Goal: Check status: Check status

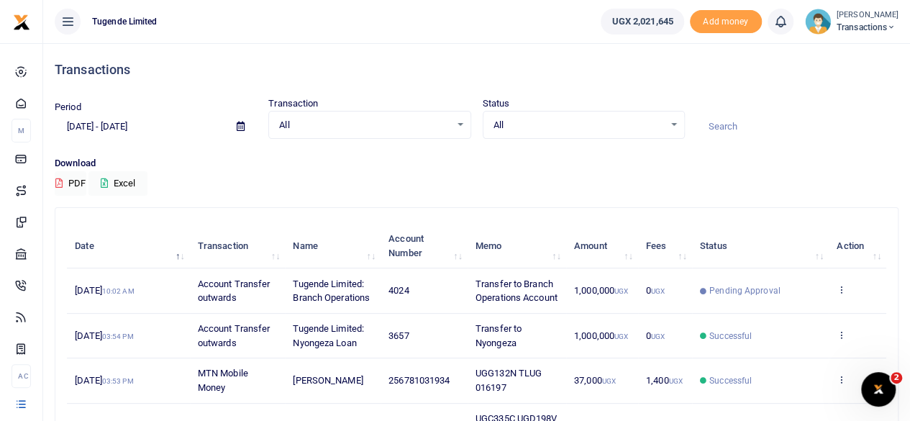
click at [720, 116] on input at bounding box center [797, 126] width 202 height 24
paste input "UGB625S"
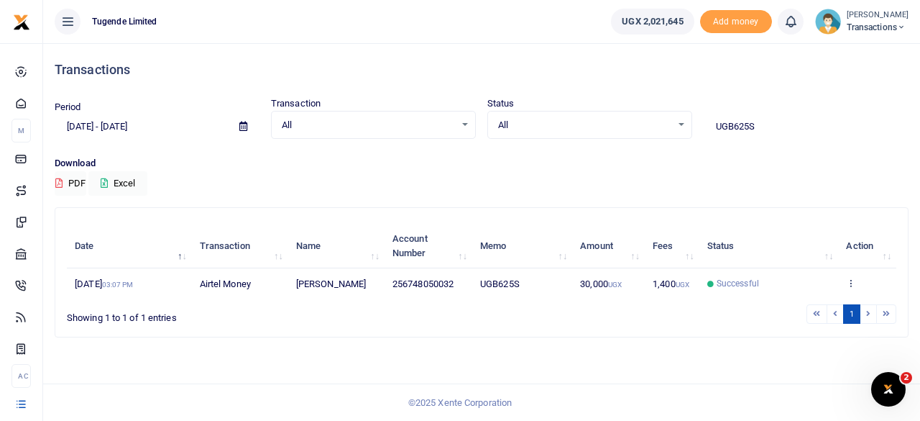
type input "UGB625S"
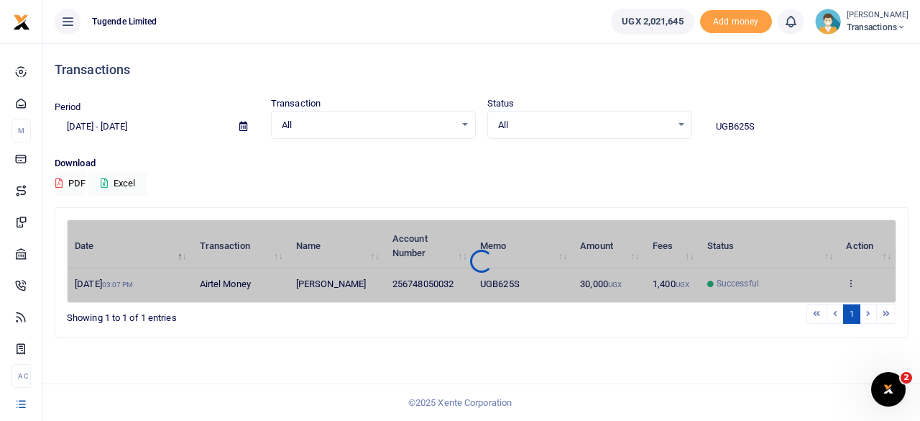
click at [244, 123] on icon at bounding box center [243, 126] width 8 height 9
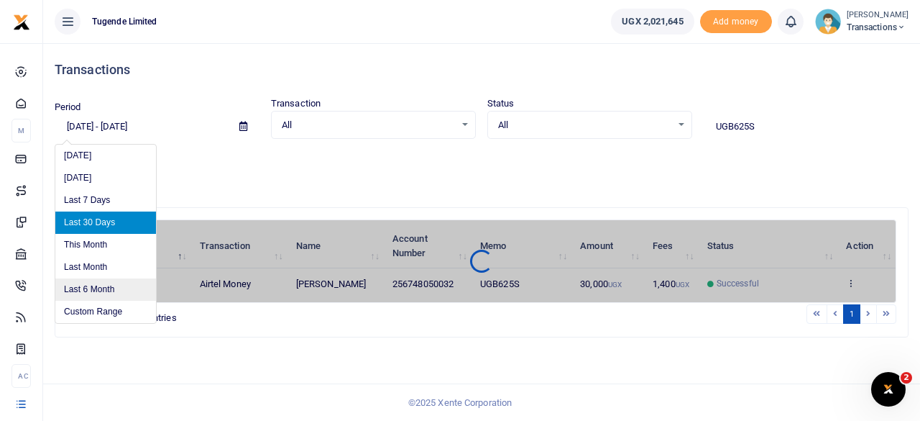
click at [93, 283] on li "Last 6 Month" at bounding box center [105, 289] width 101 height 22
type input "[DATE] - [DATE]"
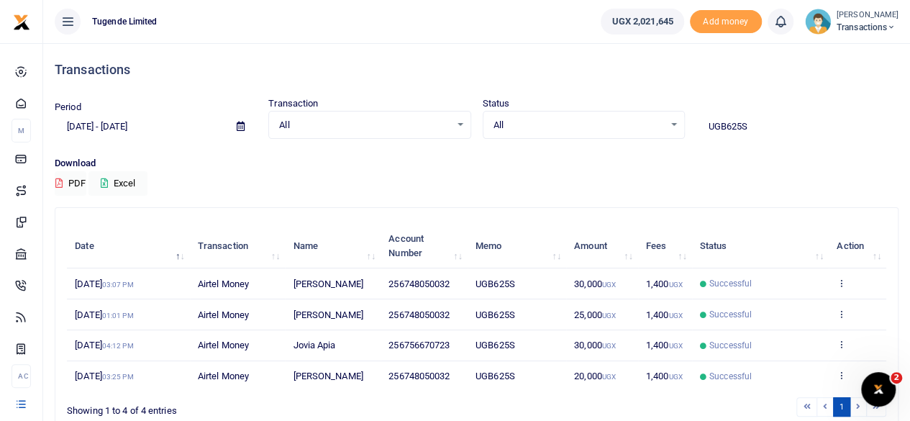
click at [788, 315] on span "Successful" at bounding box center [760, 314] width 121 height 13
click at [841, 310] on icon at bounding box center [840, 313] width 9 height 10
click at [785, 340] on link "View details" at bounding box center [789, 337] width 114 height 20
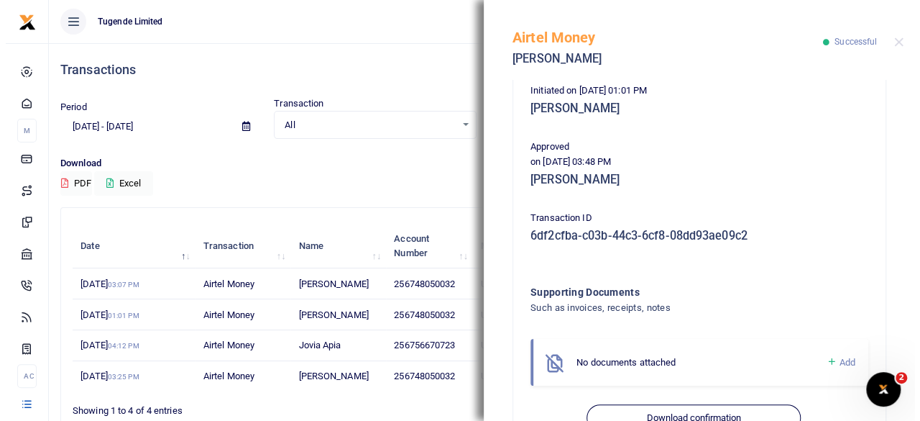
scroll to position [343, 0]
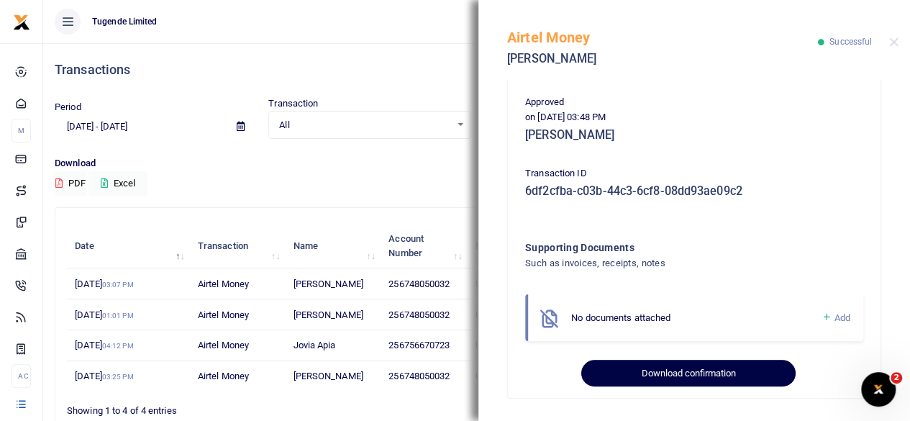
click at [660, 372] on button "Download confirmation" at bounding box center [688, 373] width 214 height 27
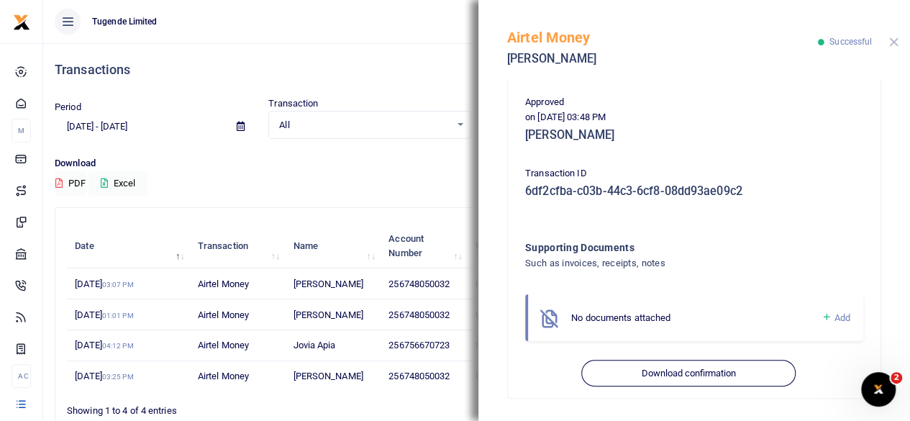
click at [889, 42] on button "Close" at bounding box center [893, 41] width 9 height 9
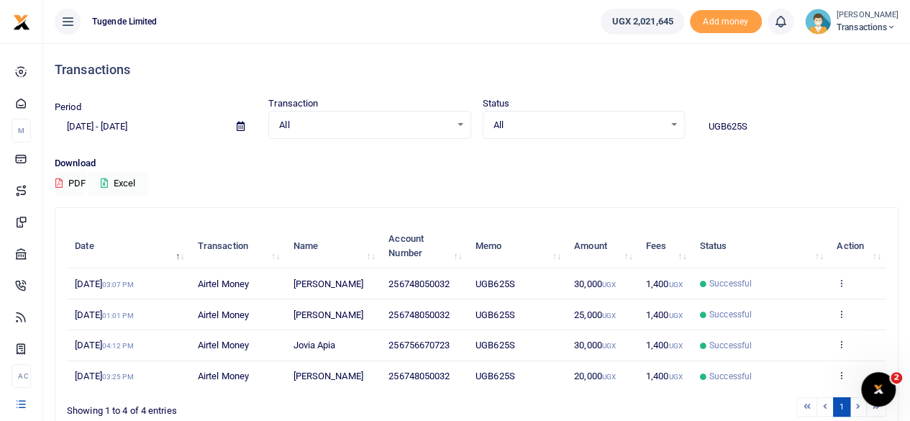
click at [754, 128] on input "UGB625S" at bounding box center [797, 126] width 202 height 24
paste input "D747G"
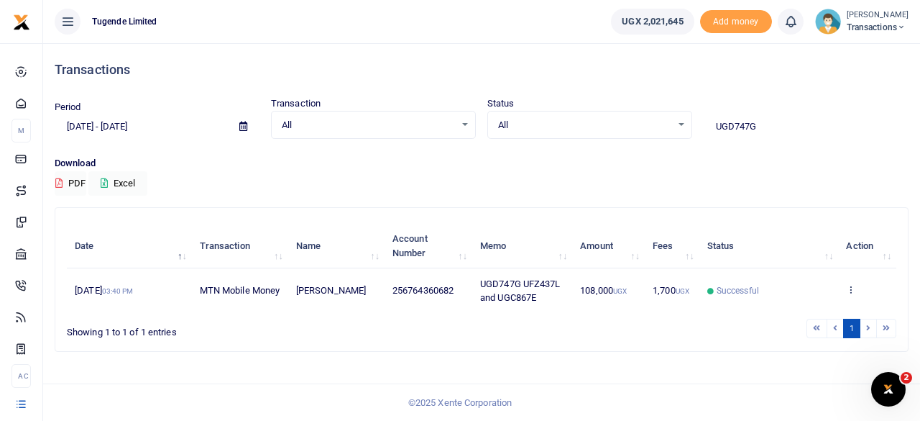
click at [851, 283] on td "View details Send again" at bounding box center [867, 290] width 58 height 44
click at [851, 289] on icon at bounding box center [850, 289] width 9 height 10
click at [827, 304] on link "View details" at bounding box center [840, 314] width 114 height 20
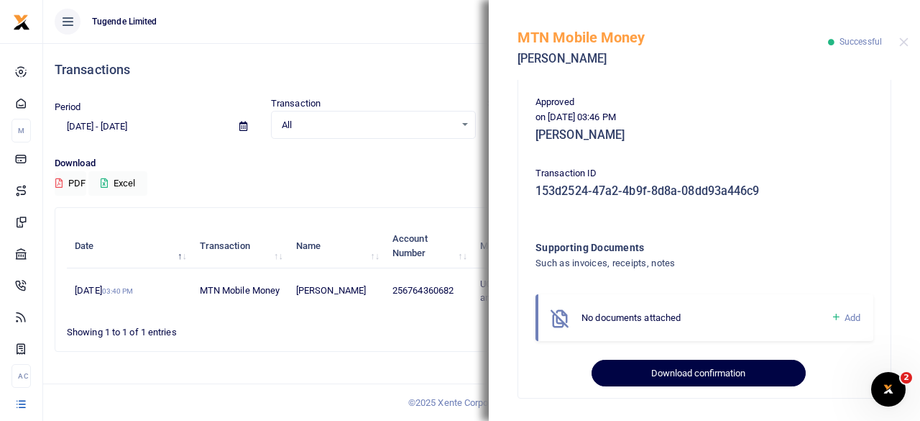
click at [685, 370] on button "Download confirmation" at bounding box center [699, 373] width 214 height 27
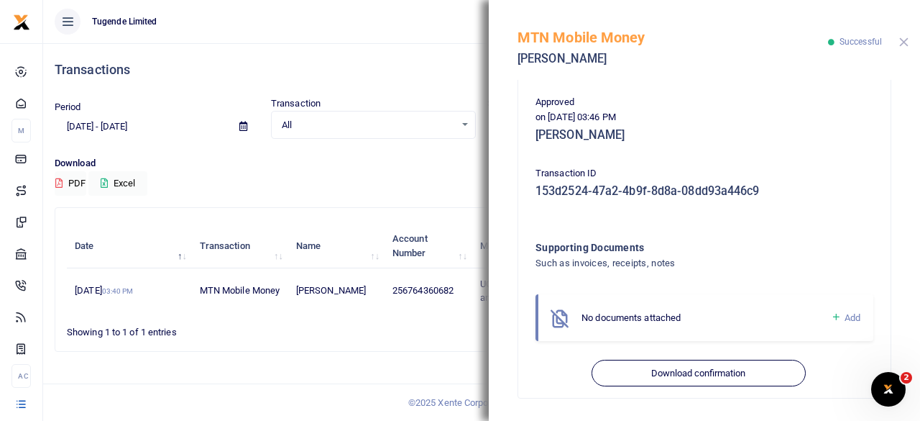
click at [902, 40] on button "Close" at bounding box center [904, 41] width 9 height 9
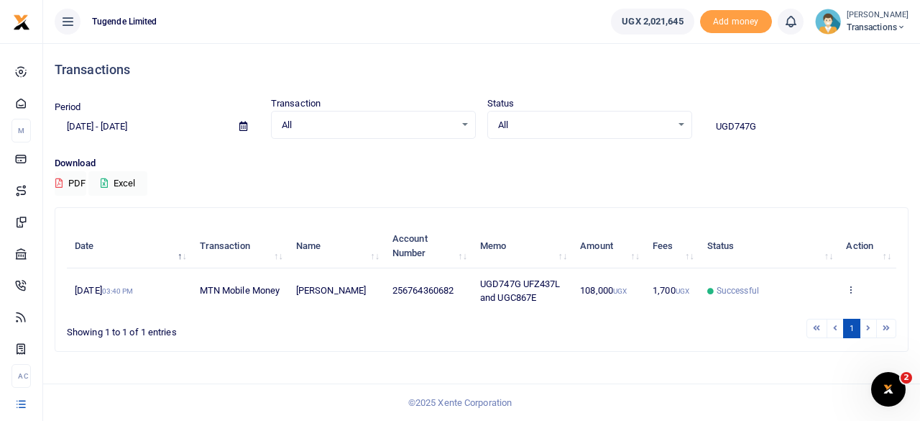
click at [773, 127] on input "UGD747G" at bounding box center [806, 126] width 205 height 24
paste input "MA005AL & UGD021U"
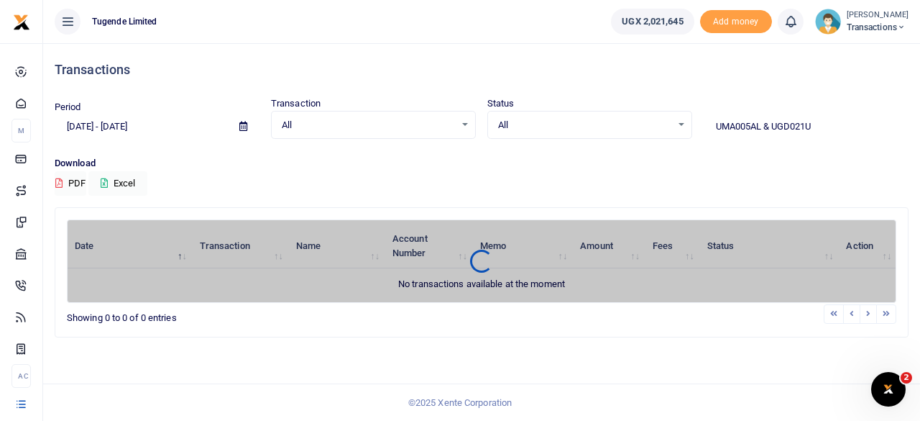
click at [246, 124] on icon at bounding box center [243, 126] width 8 height 9
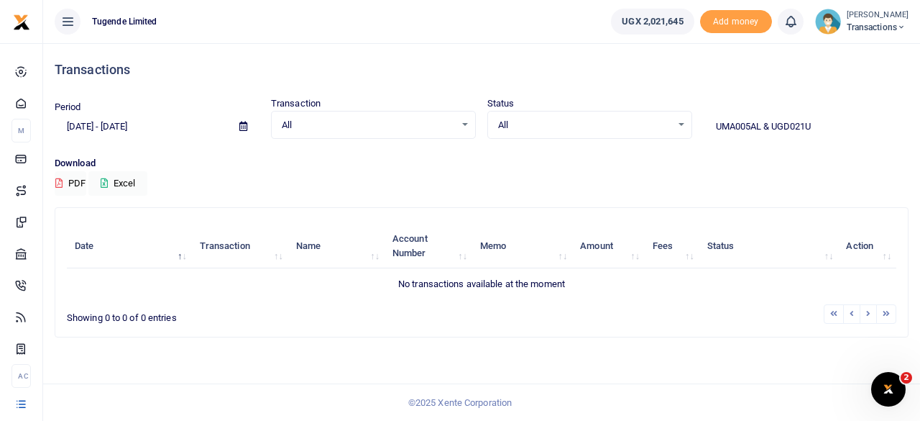
click at [774, 127] on input "UMA005AL & UGD021U" at bounding box center [806, 126] width 205 height 24
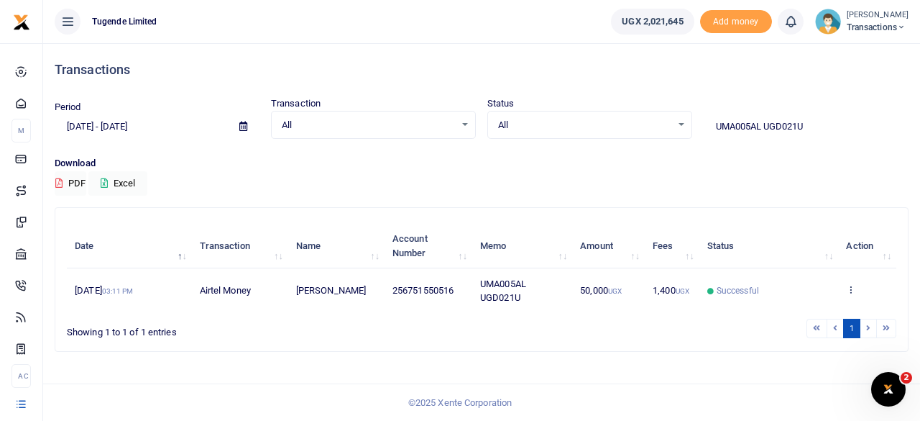
type input "UMA005AL UGD021U"
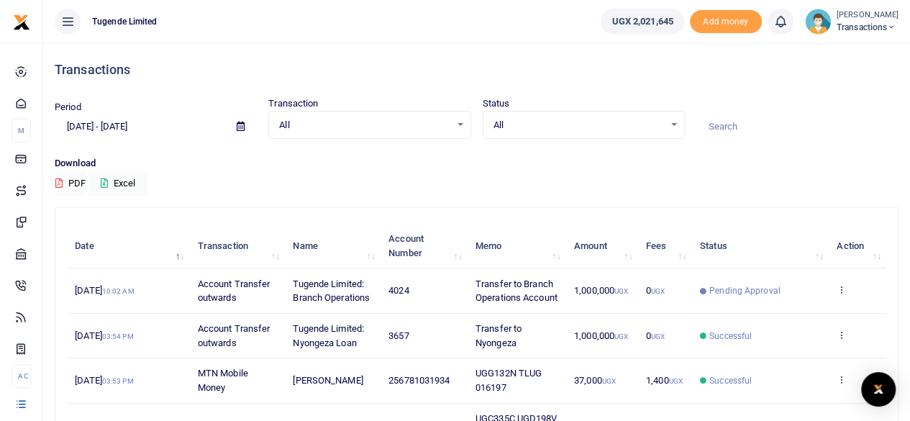
click at [244, 127] on span at bounding box center [240, 126] width 32 height 24
click at [239, 124] on icon at bounding box center [241, 126] width 8 height 9
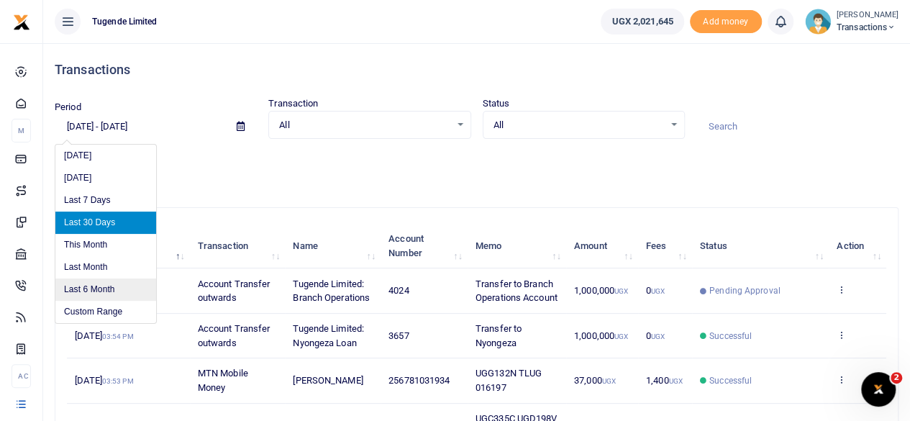
click at [107, 283] on li "Last 6 Month" at bounding box center [105, 289] width 101 height 22
type input "[DATE] - [DATE]"
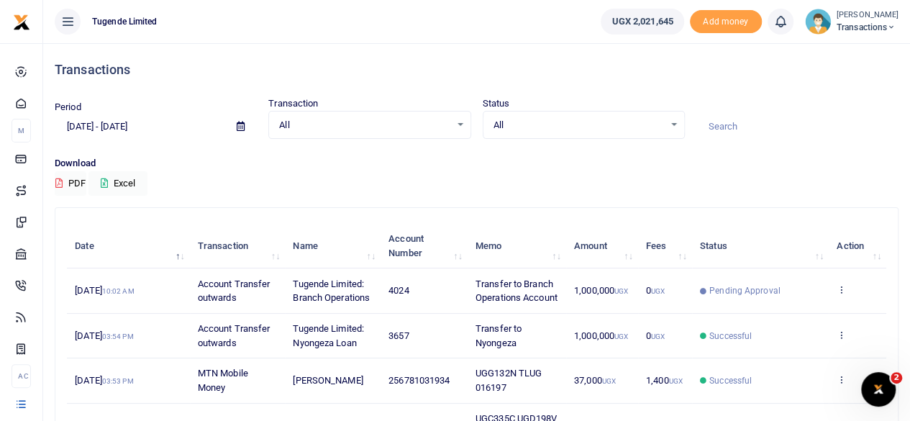
click at [735, 127] on input at bounding box center [797, 126] width 202 height 24
paste input "UMA005AL & UGD021U"
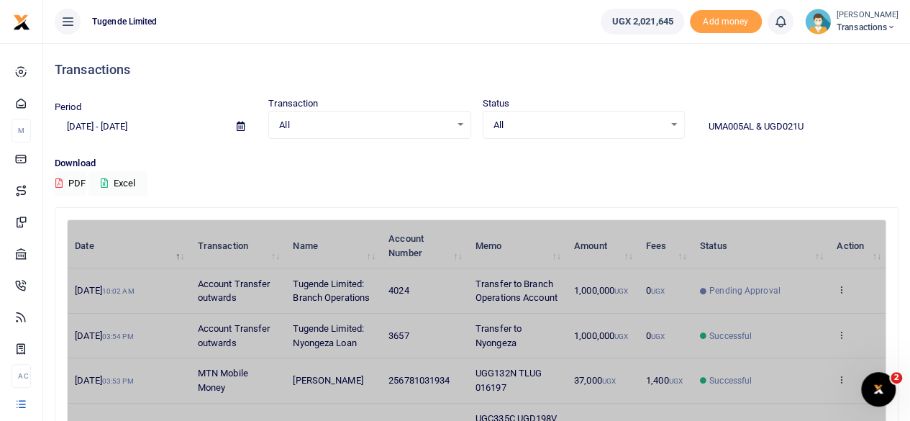
click at [761, 125] on input "UMA005AL & UGD021U" at bounding box center [797, 126] width 202 height 24
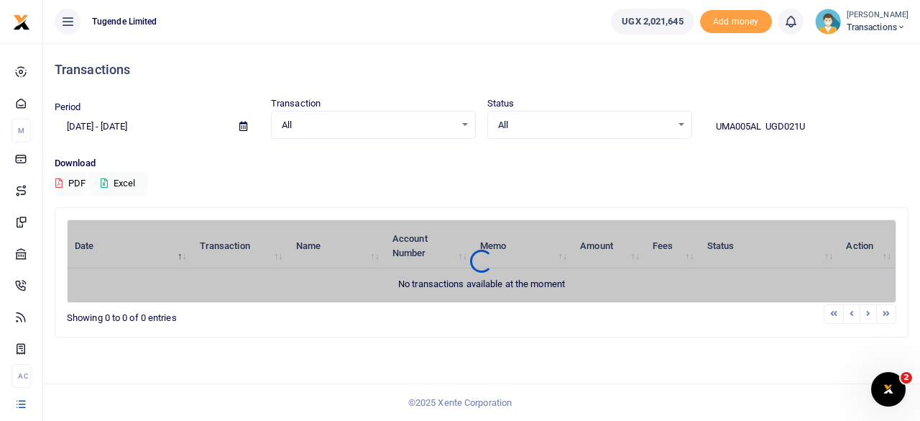
click at [242, 124] on icon at bounding box center [243, 126] width 8 height 9
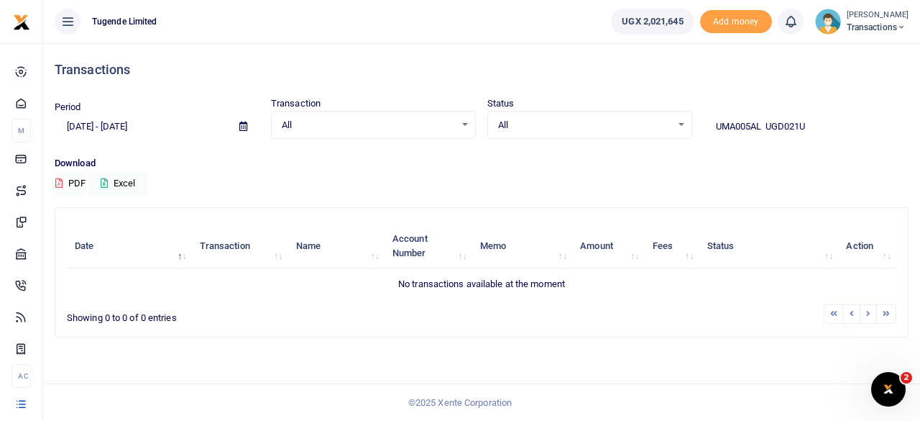
click at [768, 127] on input "UMA005AL UGD021U" at bounding box center [806, 126] width 205 height 24
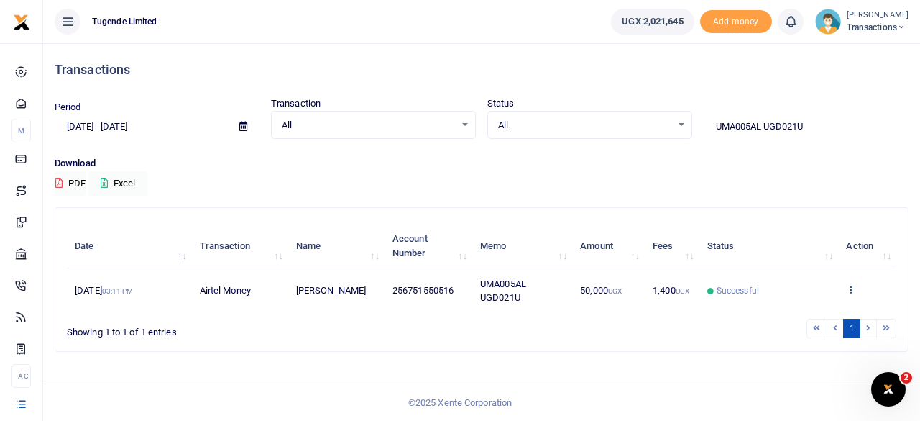
type input "UMA005AL UGD021U"
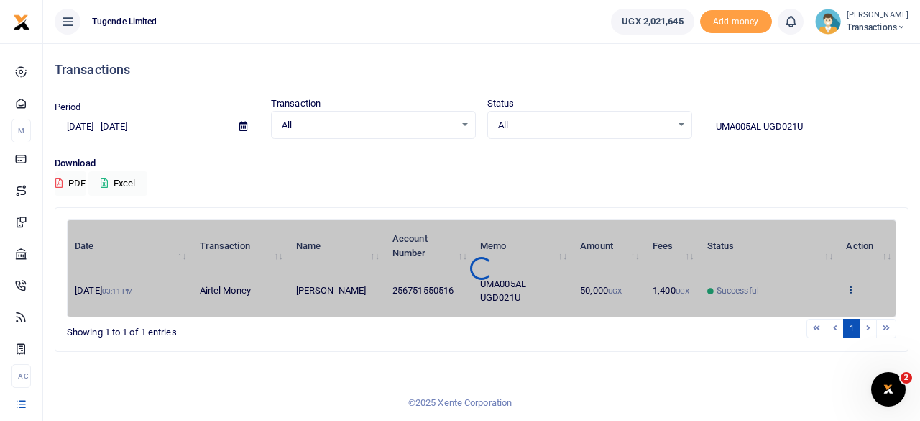
click at [852, 285] on div "Date Transaction Name Account Number Memo Amount Fees Status Action [DATE] 03:1…" at bounding box center [482, 268] width 830 height 98
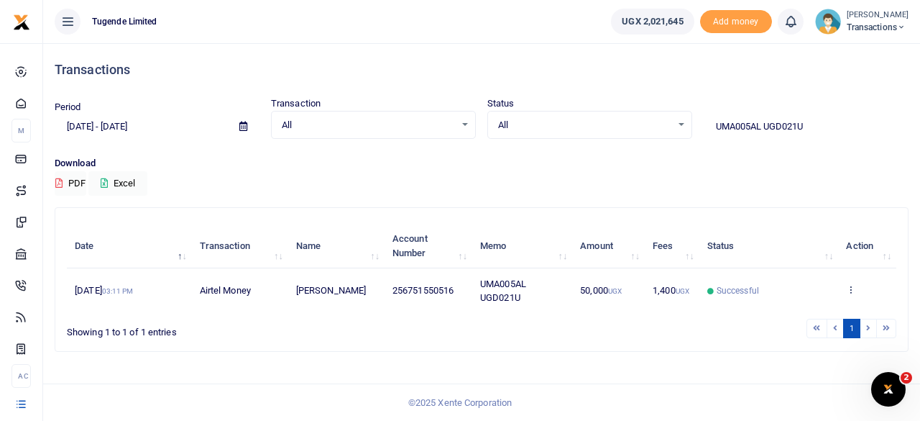
click at [852, 285] on icon at bounding box center [850, 289] width 9 height 10
click at [826, 311] on link "View details" at bounding box center [840, 314] width 114 height 20
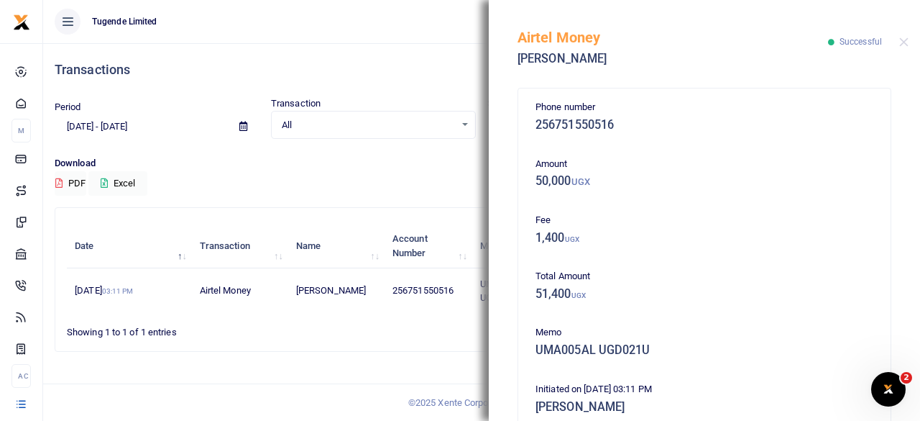
scroll to position [343, 0]
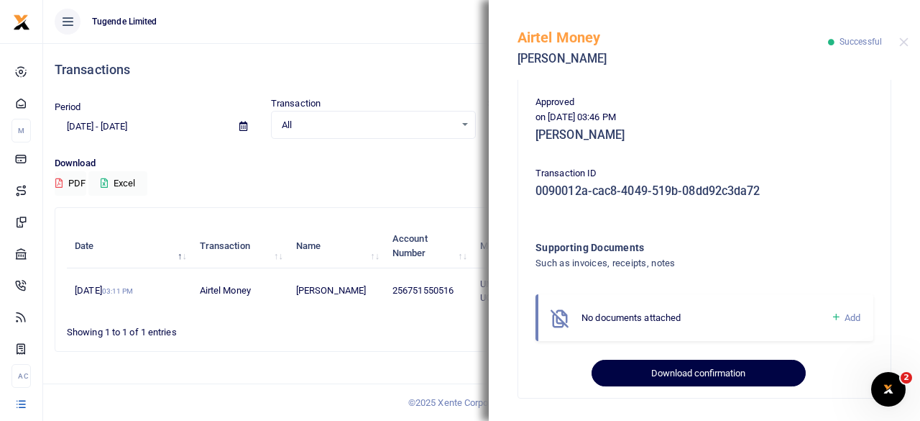
click at [673, 370] on button "Download confirmation" at bounding box center [699, 373] width 214 height 27
